Goal: Information Seeking & Learning: Learn about a topic

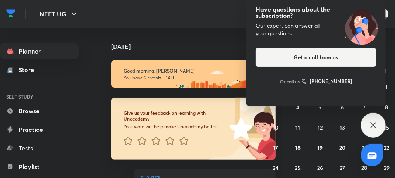
click at [370, 125] on icon at bounding box center [373, 124] width 9 height 9
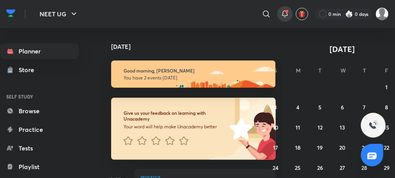
click at [291, 13] on div at bounding box center [284, 13] width 15 height 15
click at [286, 11] on span at bounding box center [286, 11] width 3 height 3
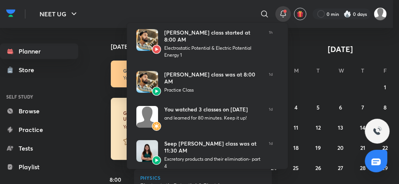
click at [105, 38] on div at bounding box center [199, 92] width 399 height 184
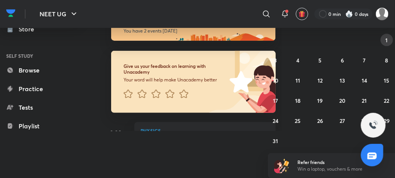
click at [386, 42] on abbr "1" at bounding box center [387, 39] width 2 height 7
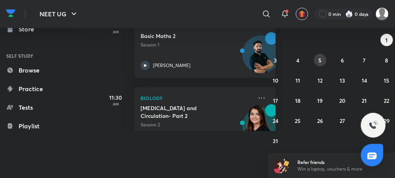
click at [319, 61] on abbr "5" at bounding box center [320, 60] width 3 height 7
click at [345, 61] on button "6" at bounding box center [342, 60] width 12 height 12
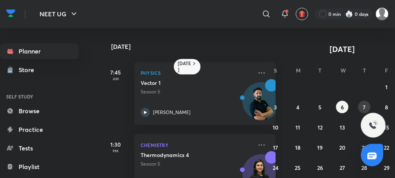
click at [364, 103] on abbr "7" at bounding box center [364, 106] width 3 height 7
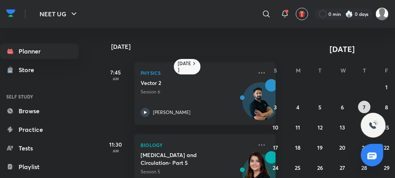
scroll to position [47, 0]
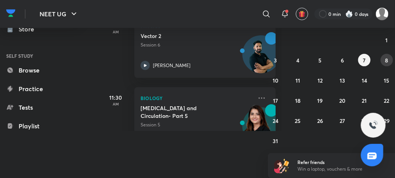
click at [384, 62] on button "8" at bounding box center [387, 60] width 12 height 12
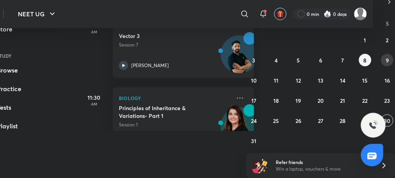
click at [384, 60] on button "9" at bounding box center [387, 60] width 12 height 12
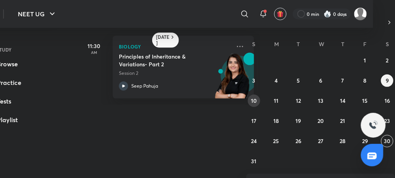
click at [252, 97] on abbr "10" at bounding box center [254, 100] width 6 height 7
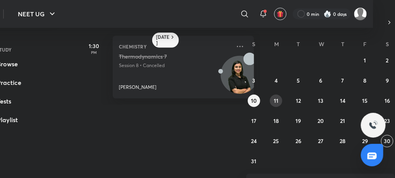
click at [278, 98] on button "11" at bounding box center [276, 100] width 12 height 12
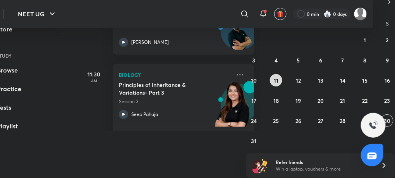
scroll to position [24, 0]
click at [295, 77] on button "12" at bounding box center [298, 80] width 12 height 12
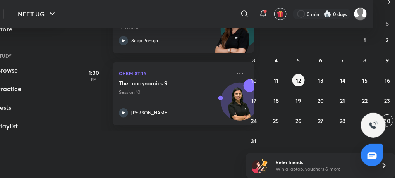
scroll to position [0, 0]
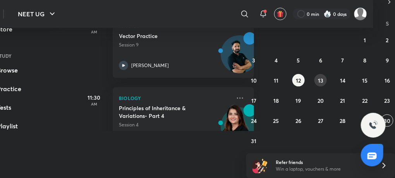
click at [320, 84] on button "13" at bounding box center [320, 80] width 12 height 12
click at [275, 79] on abbr "11" at bounding box center [276, 80] width 5 height 7
click at [135, 63] on p "[PERSON_NAME]" at bounding box center [150, 65] width 38 height 7
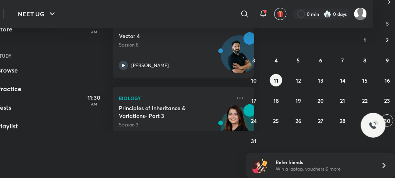
scroll to position [6, 0]
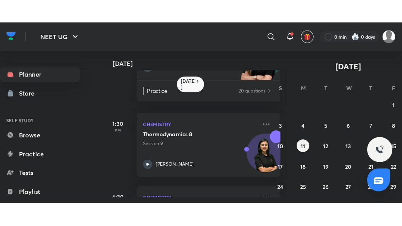
scroll to position [151, 0]
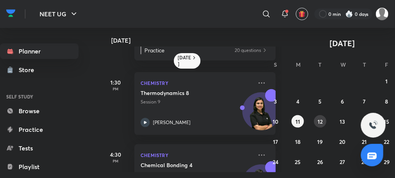
click at [323, 117] on button "12" at bounding box center [320, 121] width 12 height 12
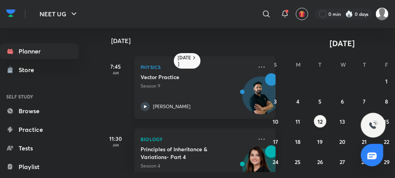
click at [146, 105] on icon at bounding box center [145, 106] width 9 height 9
